Goal: Task Accomplishment & Management: Manage account settings

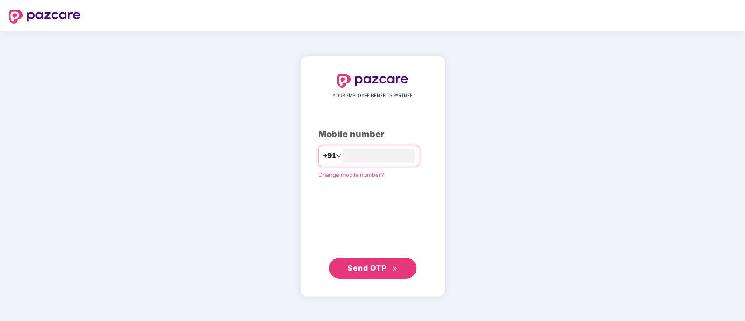
type input "**********"
click at [370, 273] on span "Send OTP" at bounding box center [372, 268] width 50 height 12
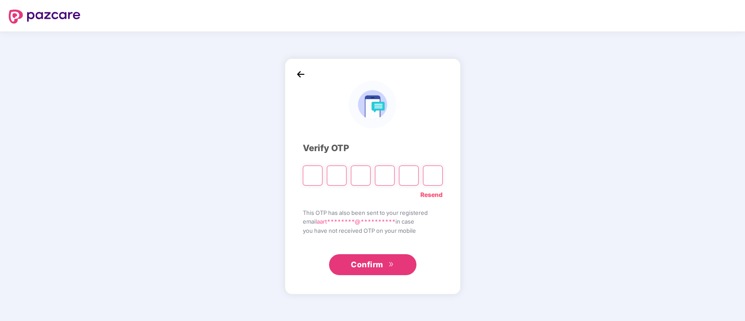
paste input "*"
type input "*"
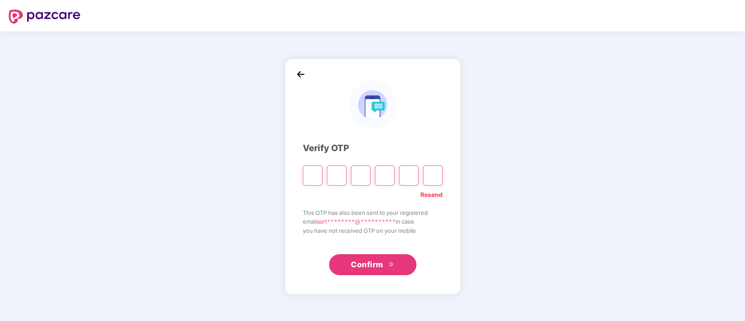
type input "*"
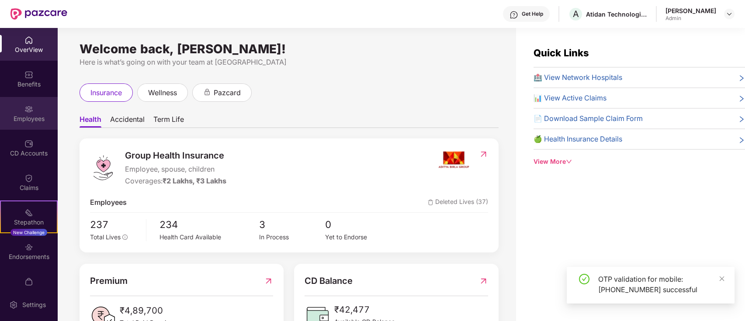
click at [37, 117] on div "Employees" at bounding box center [29, 118] width 58 height 9
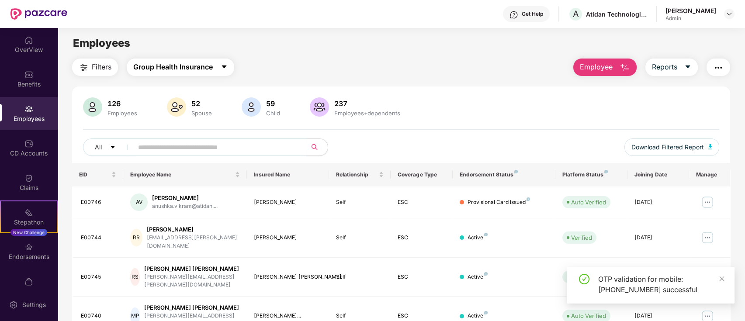
click at [178, 67] on span "Group Health Insurance" at bounding box center [172, 67] width 79 height 11
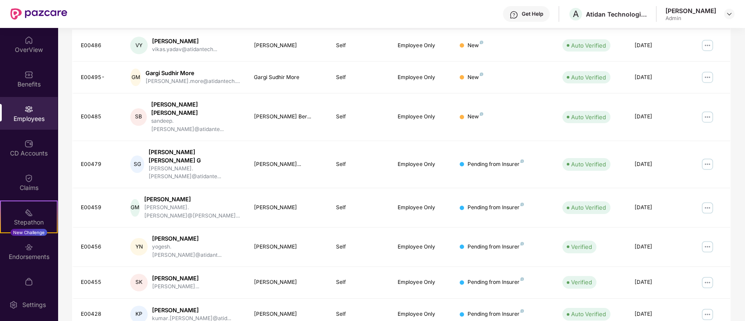
scroll to position [215, 0]
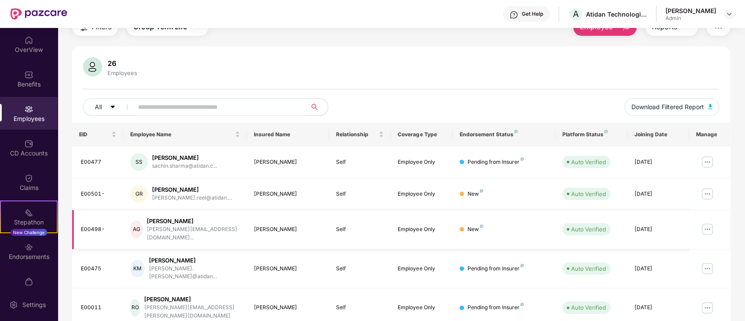
scroll to position [0, 0]
